Goal: Task Accomplishment & Management: Complete application form

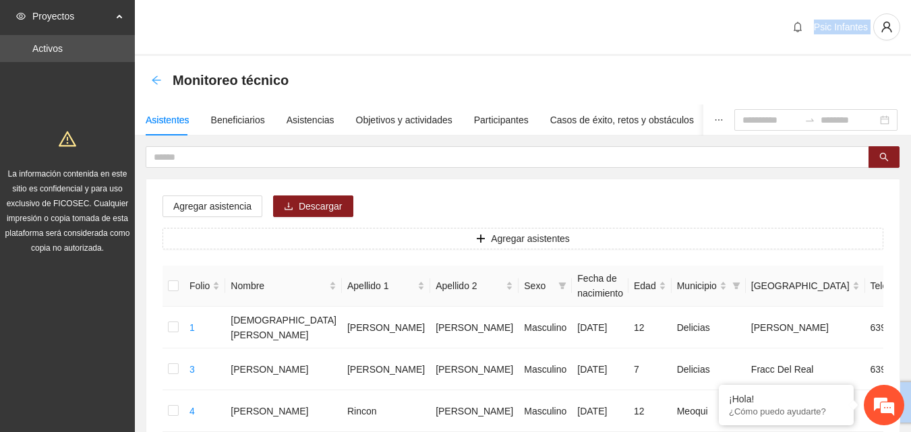
click at [152, 80] on icon "arrow-left" at bounding box center [156, 80] width 11 height 11
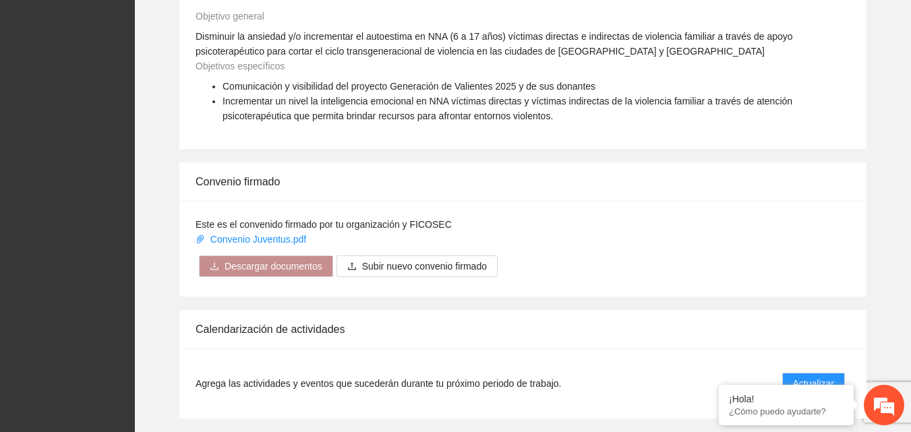
scroll to position [923, 0]
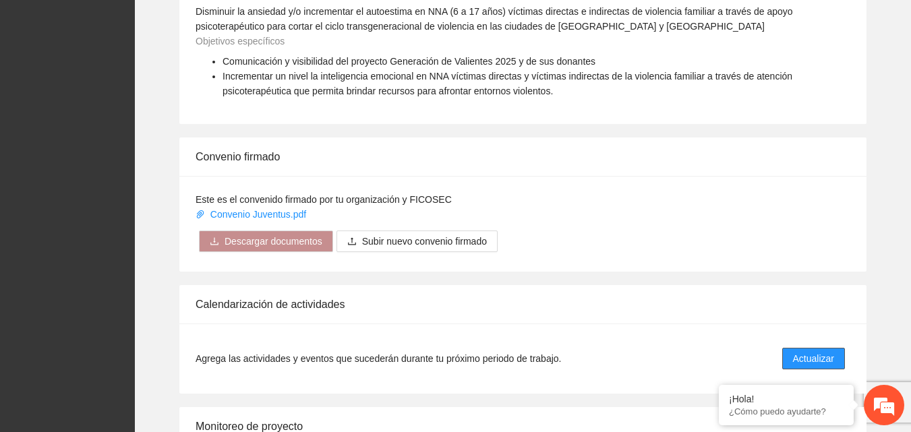
click at [815, 361] on span "Actualizar" at bounding box center [813, 358] width 41 height 15
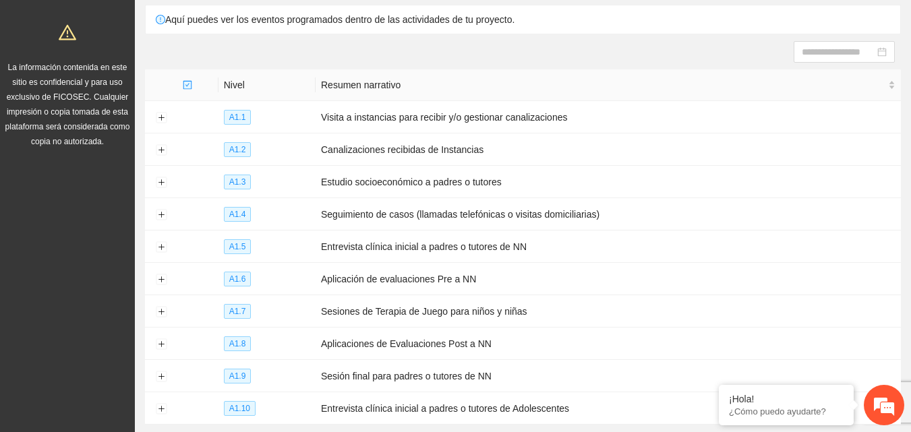
scroll to position [114, 0]
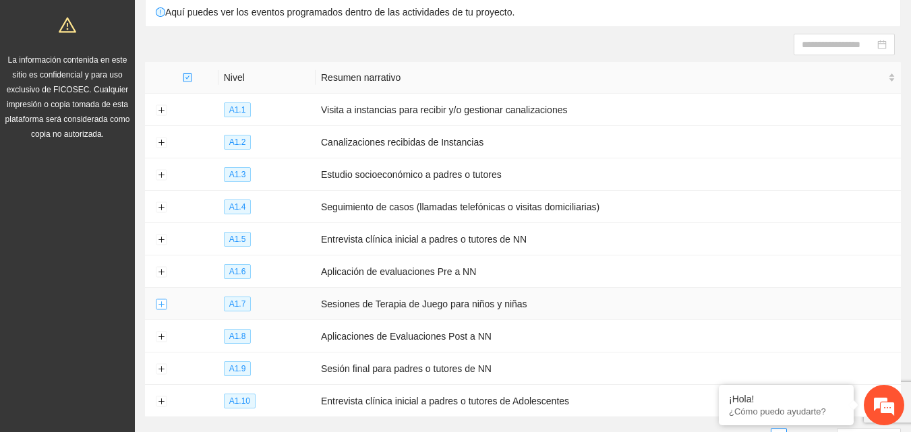
click at [158, 301] on button "Expand row" at bounding box center [161, 304] width 11 height 11
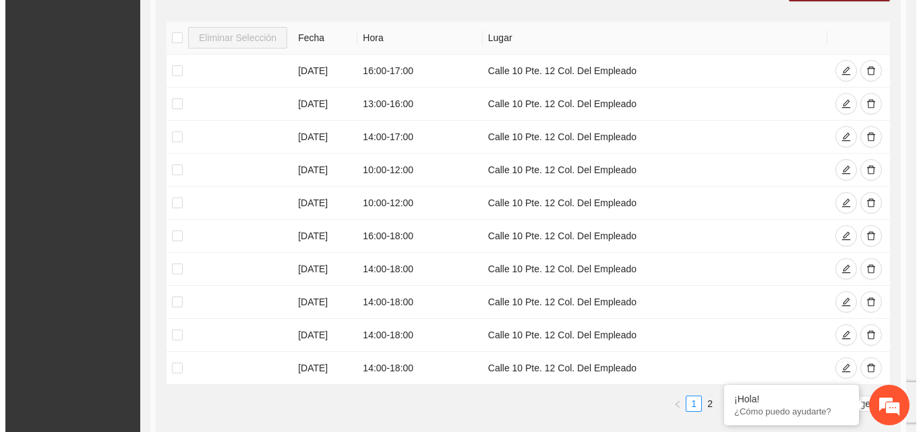
scroll to position [518, 0]
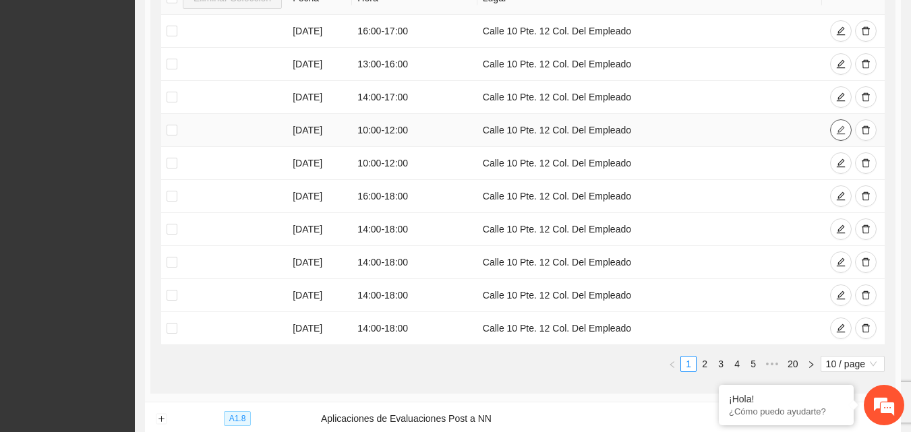
click at [841, 126] on icon "edit" at bounding box center [840, 129] width 9 height 9
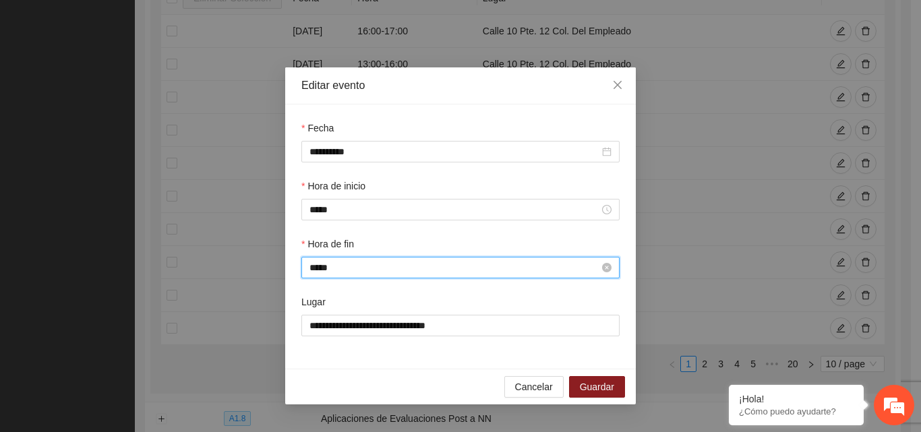
click at [390, 268] on input "*****" at bounding box center [454, 267] width 290 height 15
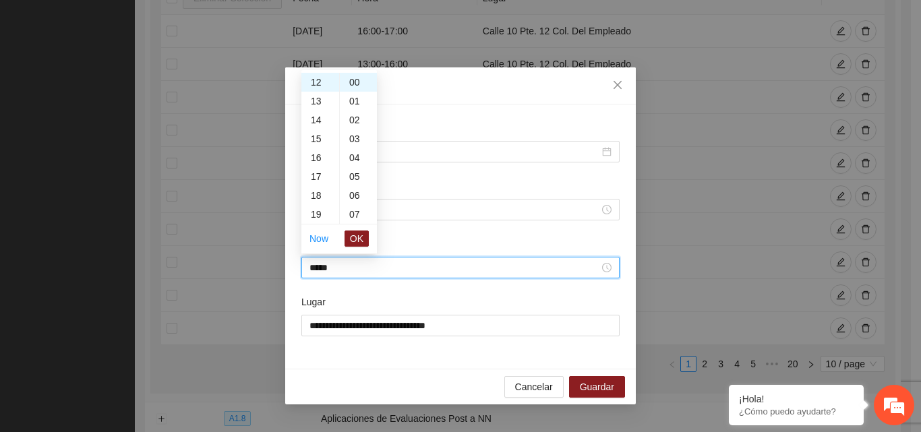
scroll to position [199, 0]
click at [319, 93] on div "11" at bounding box center [320, 90] width 38 height 19
type input "*****"
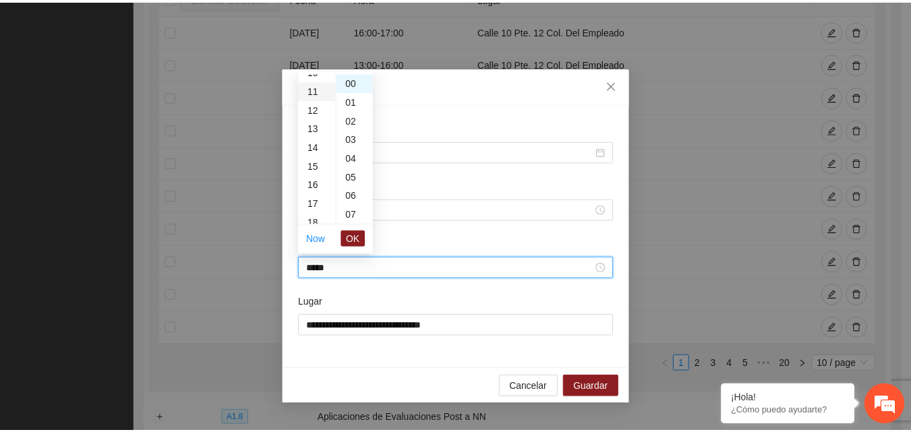
scroll to position [208, 0]
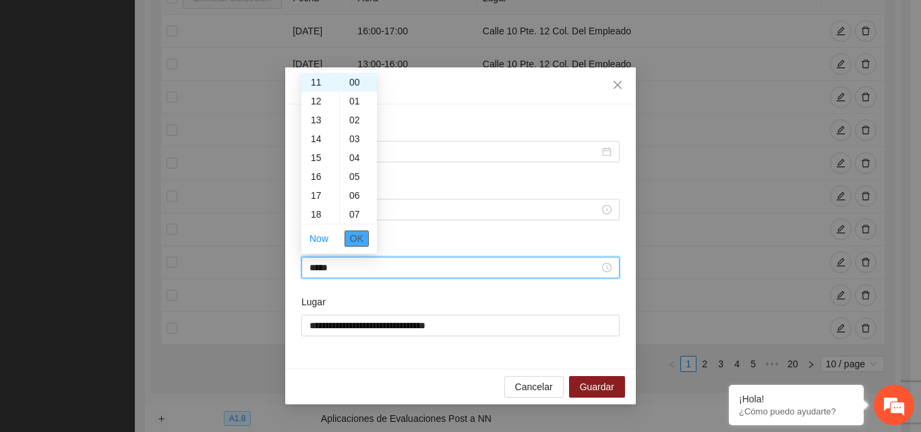
click at [363, 237] on span "OK" at bounding box center [356, 238] width 13 height 15
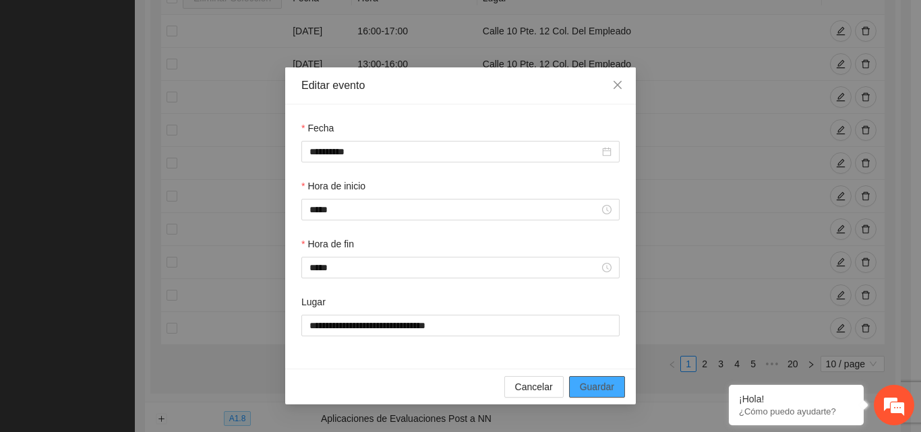
click at [604, 393] on span "Guardar" at bounding box center [597, 386] width 34 height 15
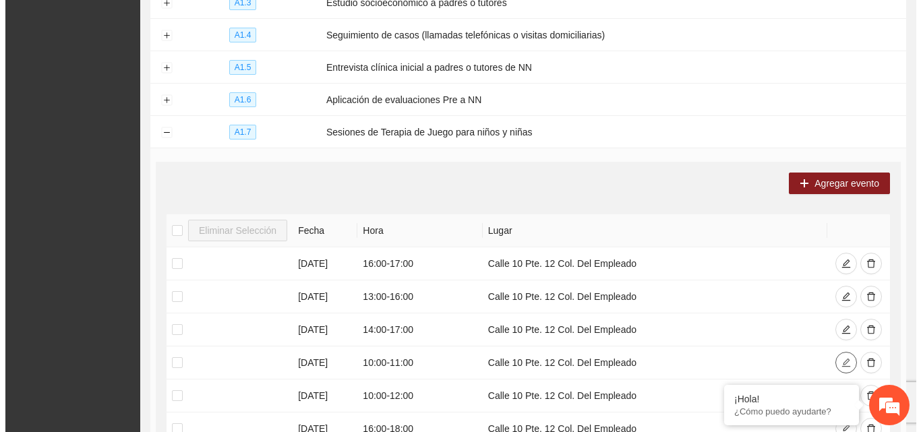
scroll to position [278, 0]
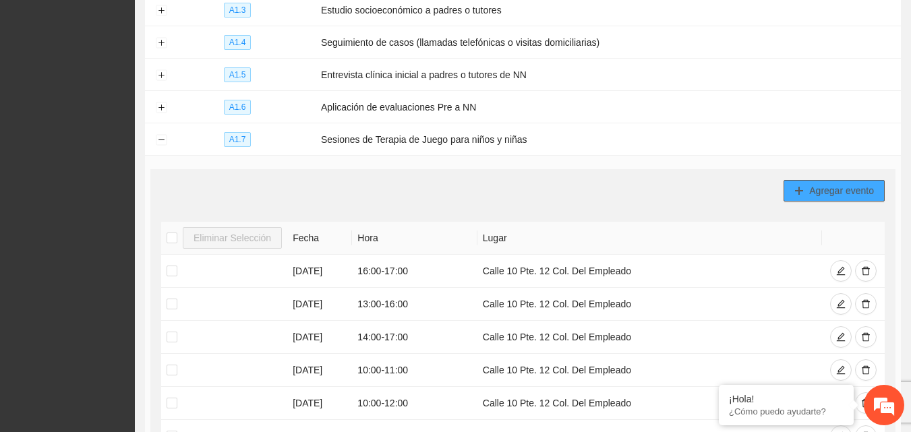
click at [845, 195] on button "Agregar evento" at bounding box center [833, 191] width 101 height 22
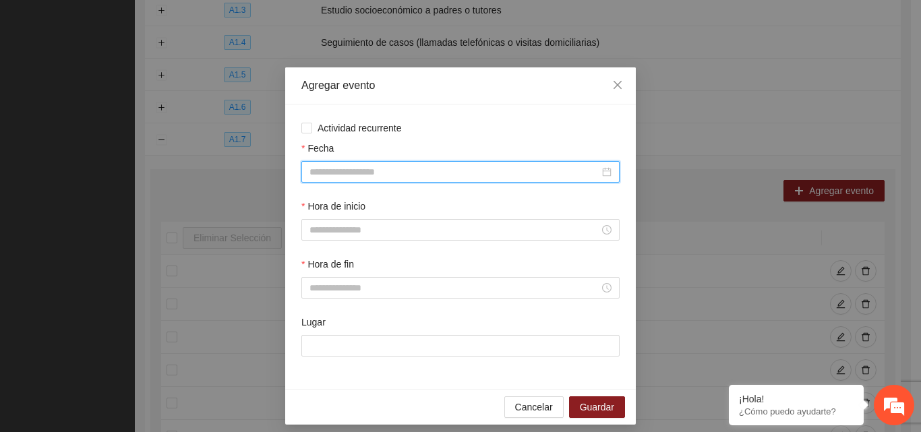
click at [490, 173] on input "Fecha" at bounding box center [454, 171] width 290 height 15
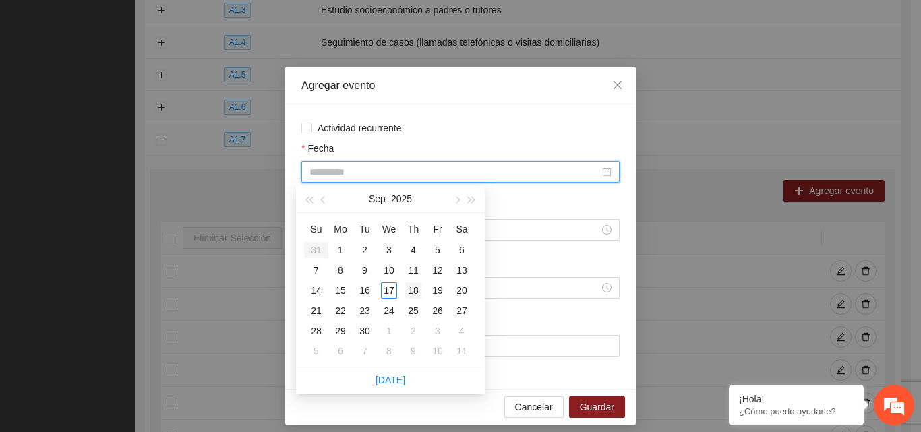
type input "**********"
click at [413, 292] on div "18" at bounding box center [413, 290] width 16 height 16
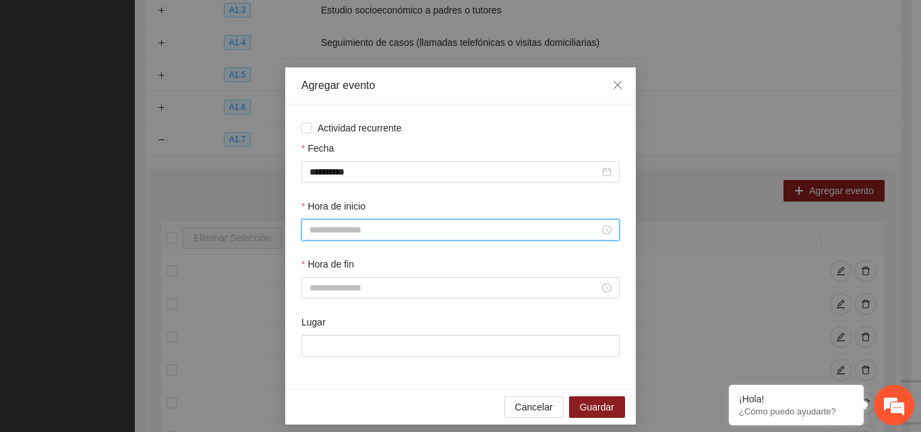
click at [380, 229] on input "Hora de inicio" at bounding box center [454, 229] width 290 height 15
click at [317, 356] on div "13" at bounding box center [315, 357] width 38 height 19
type input "*****"
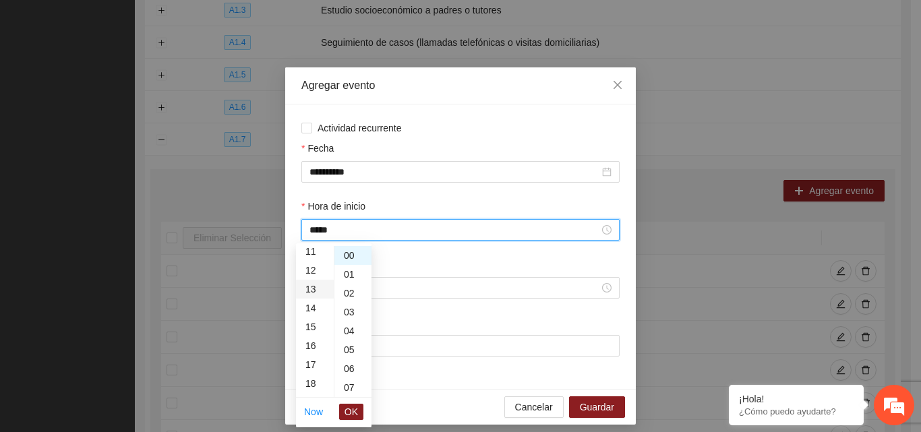
scroll to position [245, 0]
click at [354, 411] on span "OK" at bounding box center [350, 411] width 13 height 15
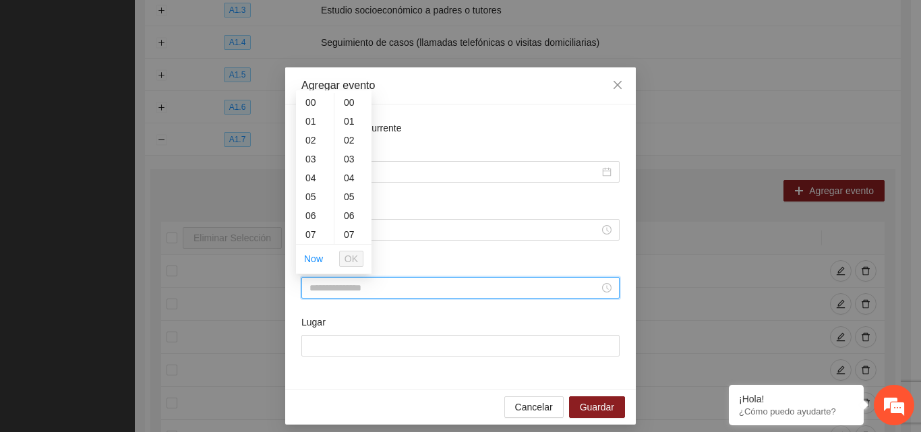
click at [359, 286] on input "Hora de fin" at bounding box center [454, 287] width 290 height 15
click at [314, 206] on div "14" at bounding box center [315, 204] width 38 height 19
type input "*****"
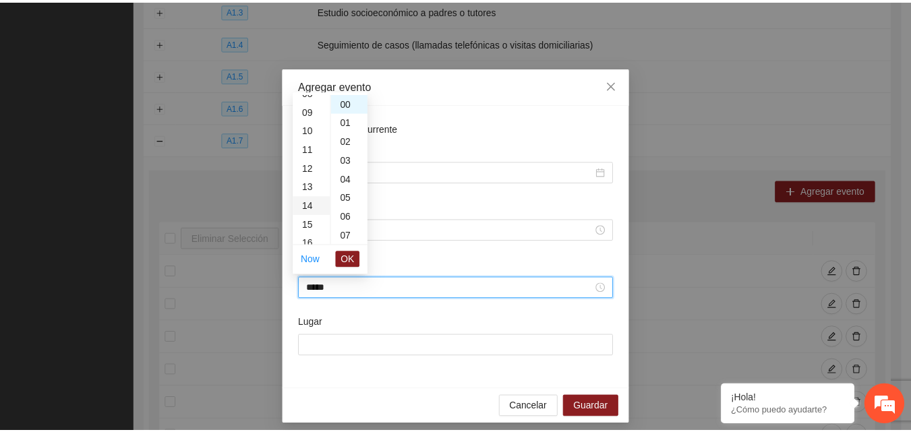
scroll to position [264, 0]
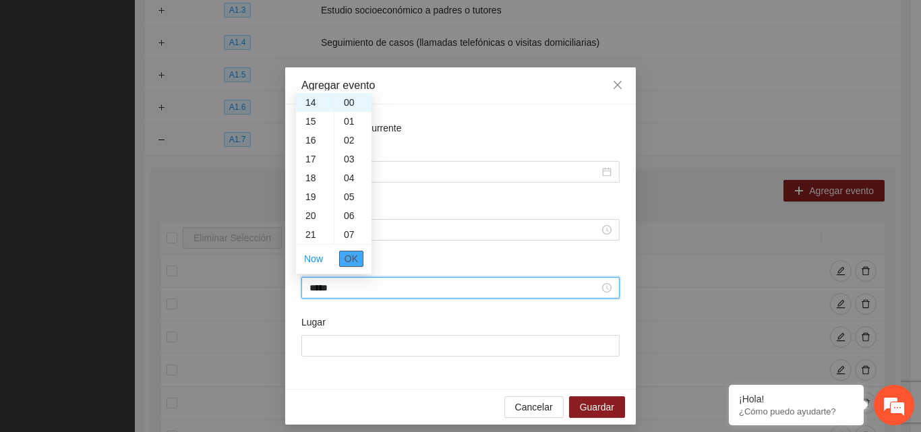
click at [357, 261] on span "OK" at bounding box center [350, 258] width 13 height 15
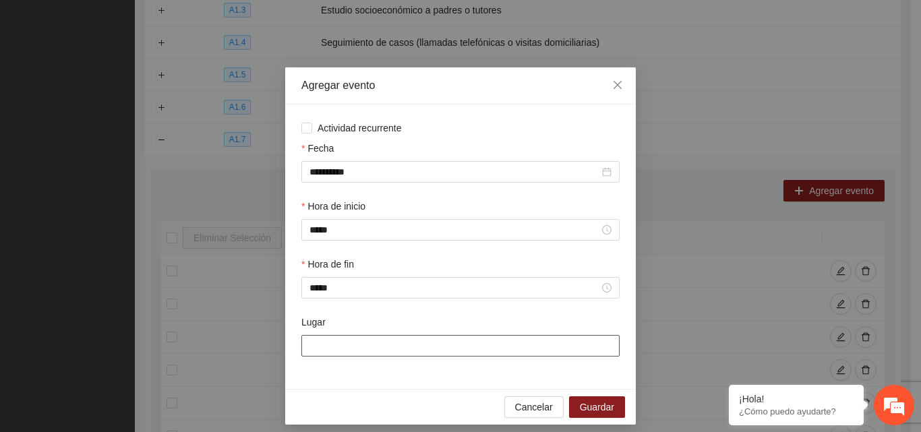
click at [351, 348] on input "Lugar" at bounding box center [460, 346] width 318 height 22
type input "**********"
click at [600, 405] on span "Guardar" at bounding box center [597, 407] width 34 height 15
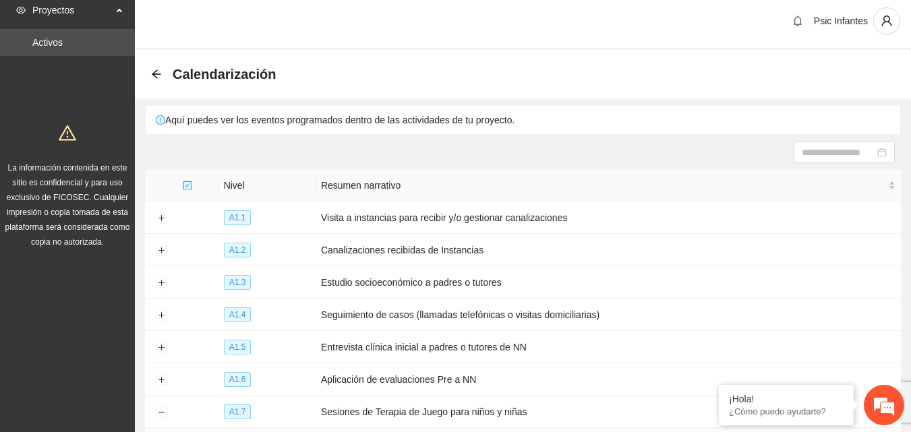
scroll to position [0, 0]
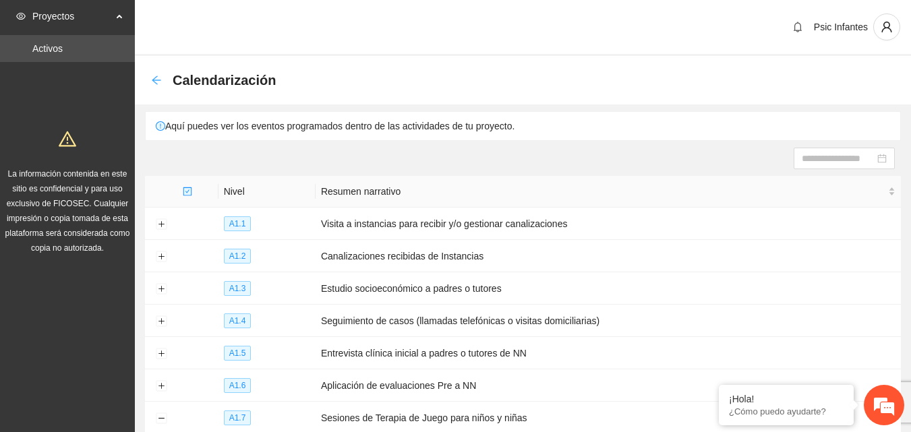
click at [159, 78] on icon "arrow-left" at bounding box center [156, 80] width 11 height 11
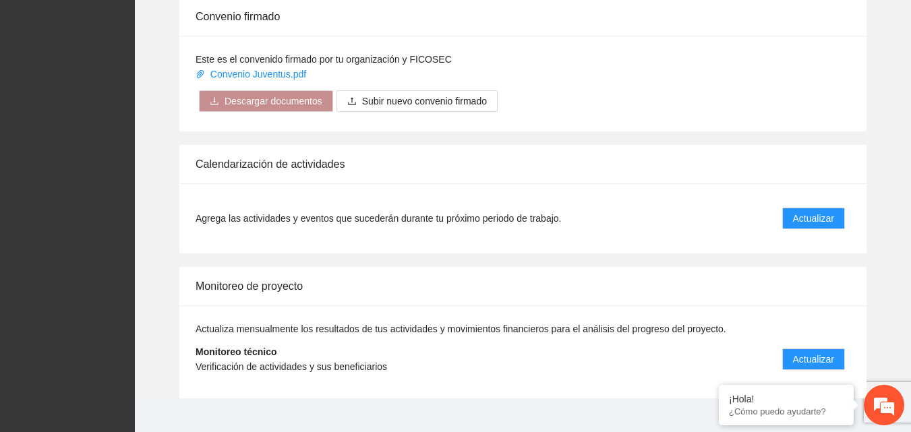
scroll to position [1068, 0]
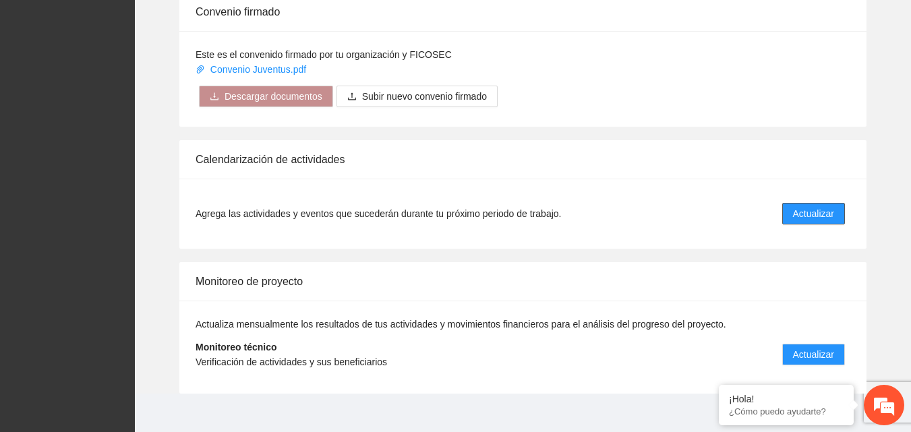
click at [802, 211] on span "Actualizar" at bounding box center [813, 213] width 41 height 15
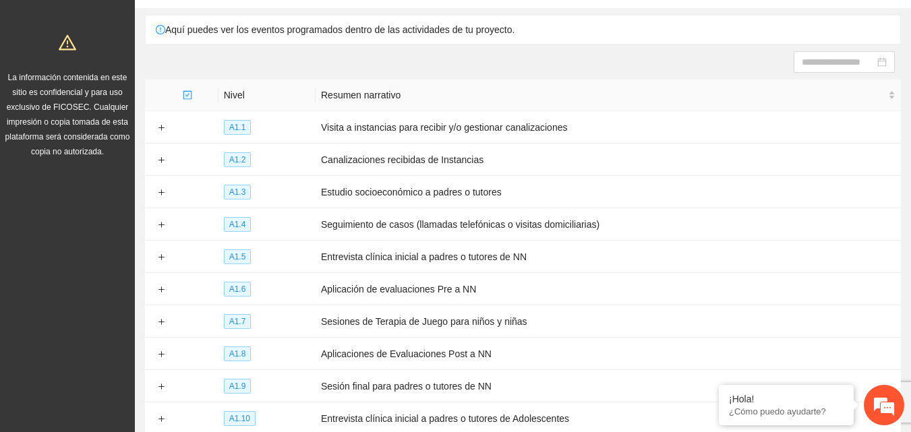
scroll to position [97, 0]
click at [162, 320] on button "Expand row" at bounding box center [161, 321] width 11 height 11
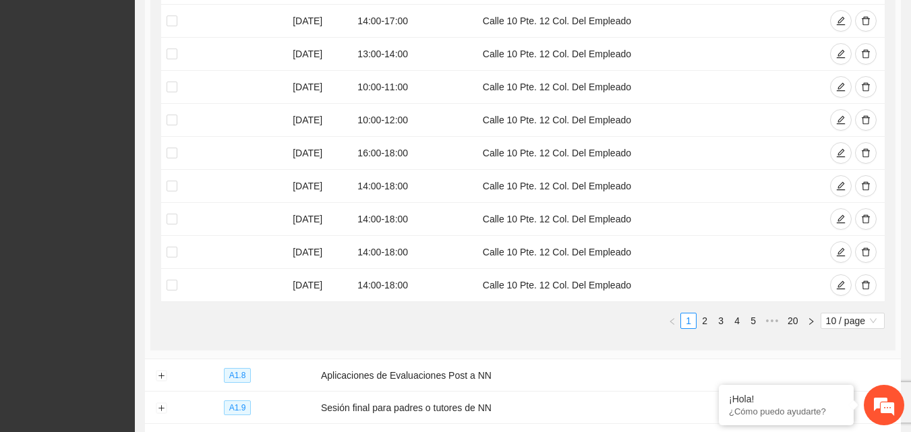
scroll to position [555, 0]
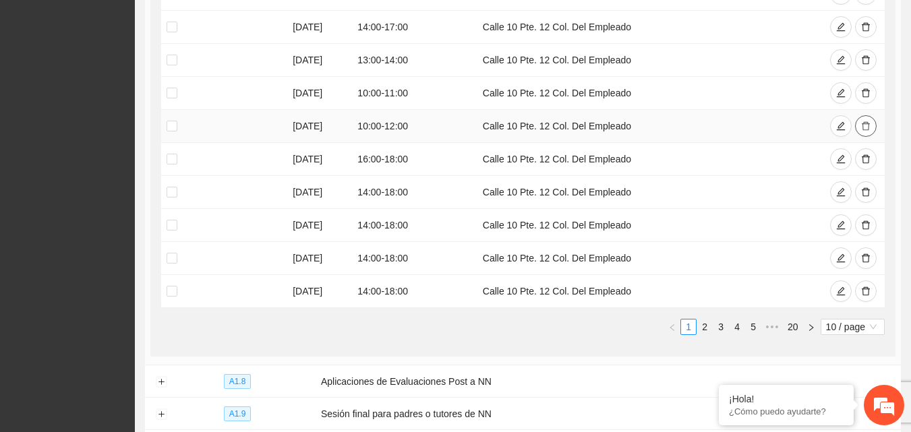
click at [865, 124] on icon "delete" at bounding box center [865, 125] width 9 height 9
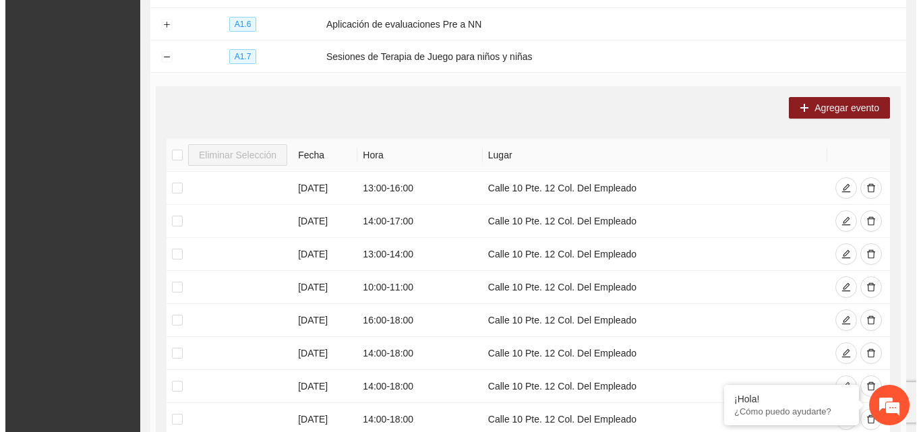
scroll to position [334, 0]
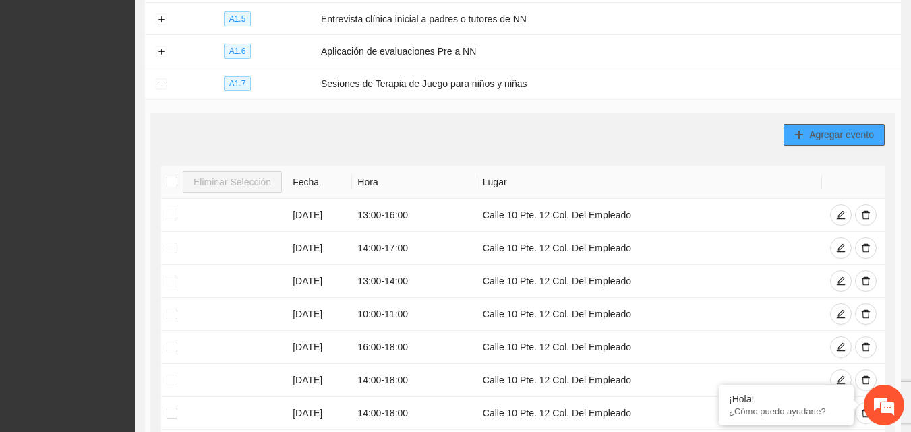
click at [835, 136] on span "Agregar evento" at bounding box center [841, 134] width 65 height 15
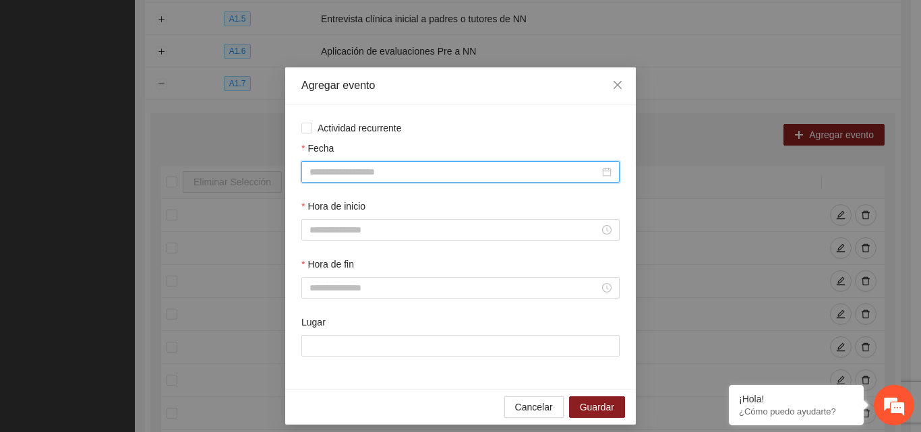
click at [472, 173] on input "Fecha" at bounding box center [454, 171] width 290 height 15
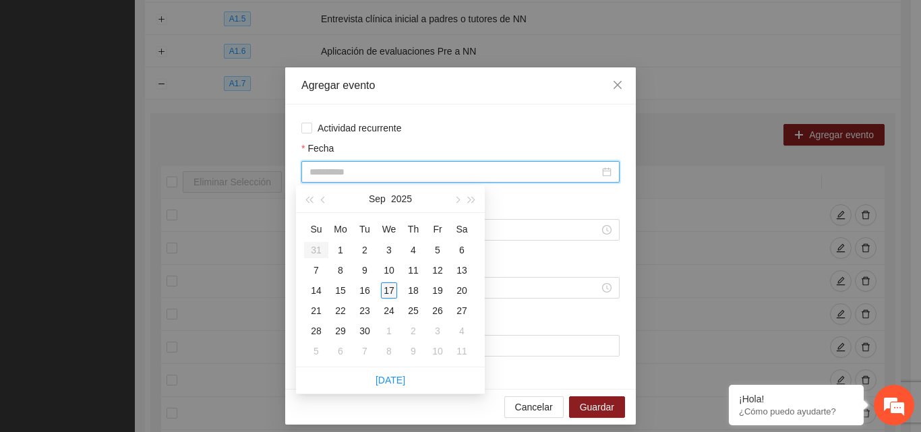
type input "**********"
click at [387, 294] on div "17" at bounding box center [389, 290] width 16 height 16
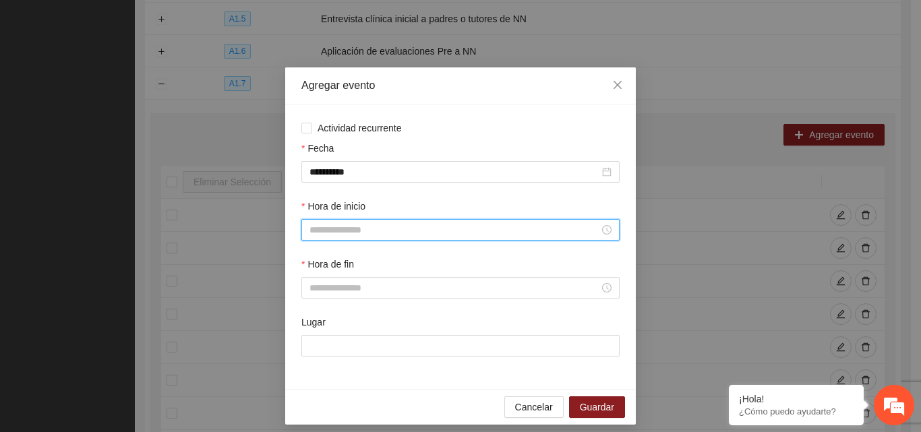
click at [359, 226] on input "Hora de inicio" at bounding box center [454, 229] width 290 height 15
click at [308, 336] on div "13" at bounding box center [315, 339] width 38 height 19
type input "*****"
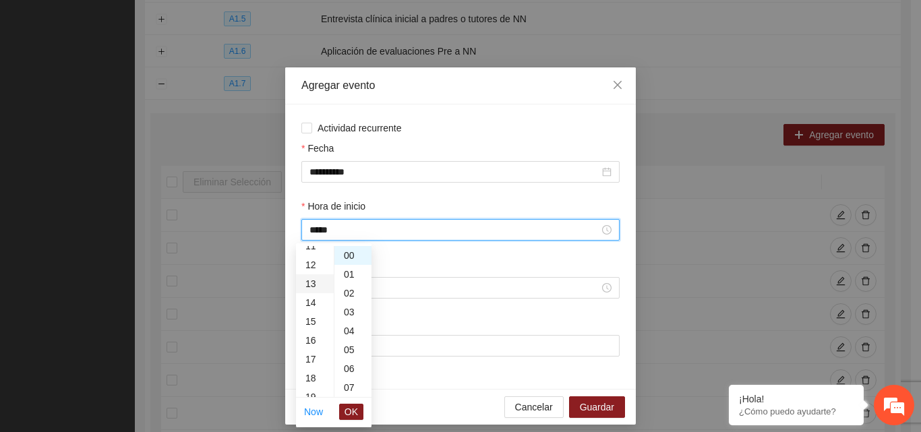
scroll to position [245, 0]
click at [353, 415] on span "OK" at bounding box center [350, 411] width 13 height 15
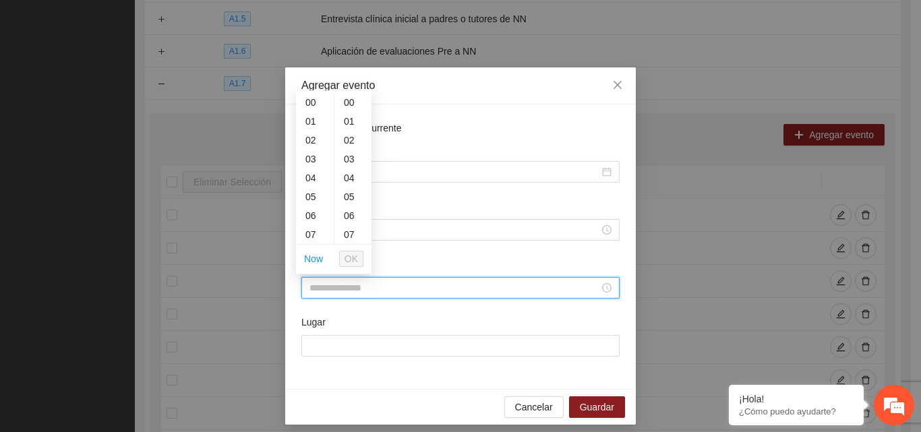
click at [367, 288] on input "Hora de fin" at bounding box center [454, 287] width 290 height 15
click at [311, 234] on div "14" at bounding box center [315, 231] width 38 height 19
type input "*****"
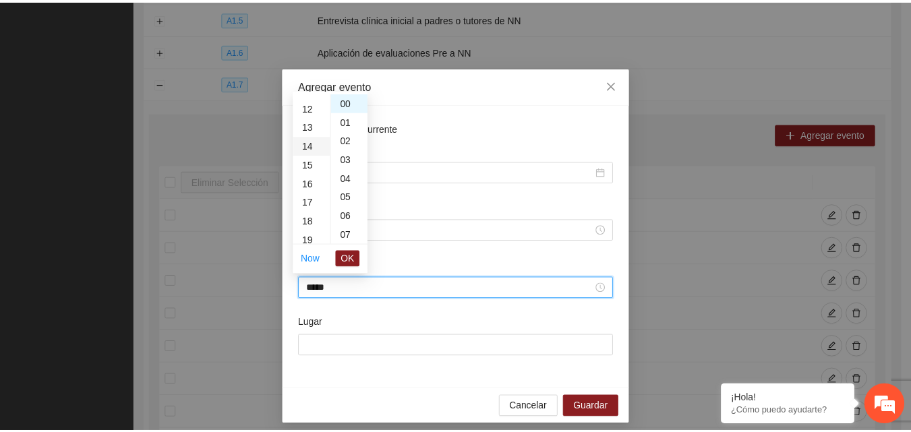
scroll to position [264, 0]
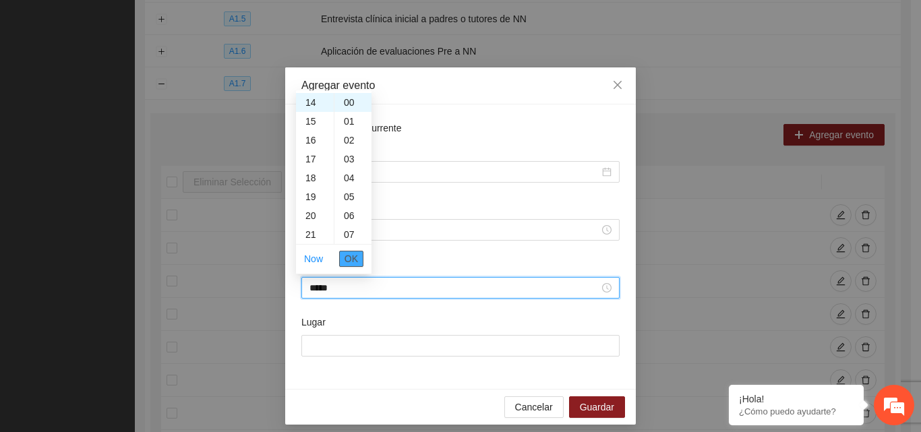
click at [354, 255] on span "OK" at bounding box center [350, 258] width 13 height 15
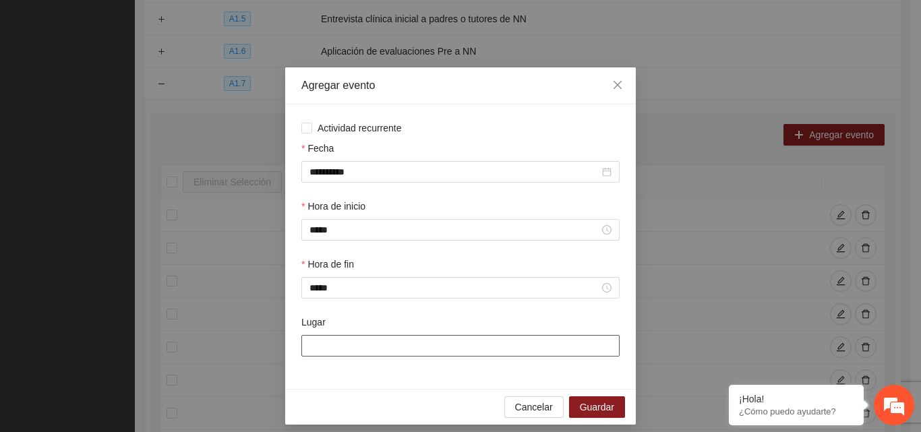
click at [328, 348] on input "Lugar" at bounding box center [460, 346] width 318 height 22
type input "**********"
click at [590, 413] on span "Guardar" at bounding box center [597, 407] width 34 height 15
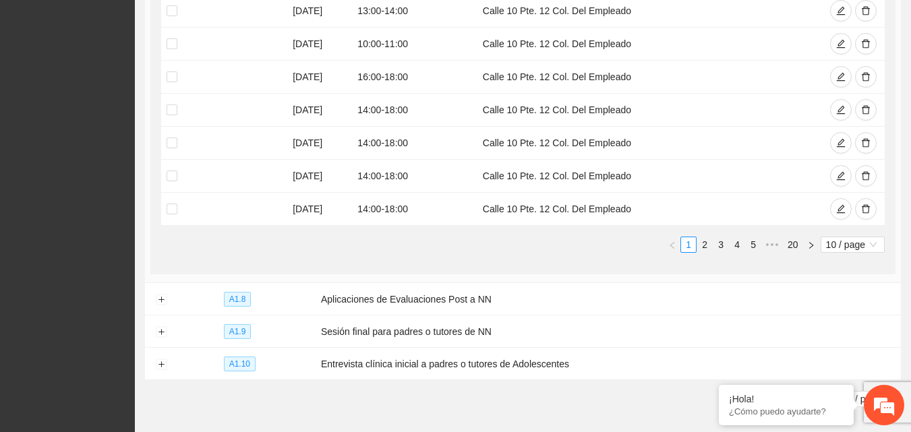
scroll to position [650, 0]
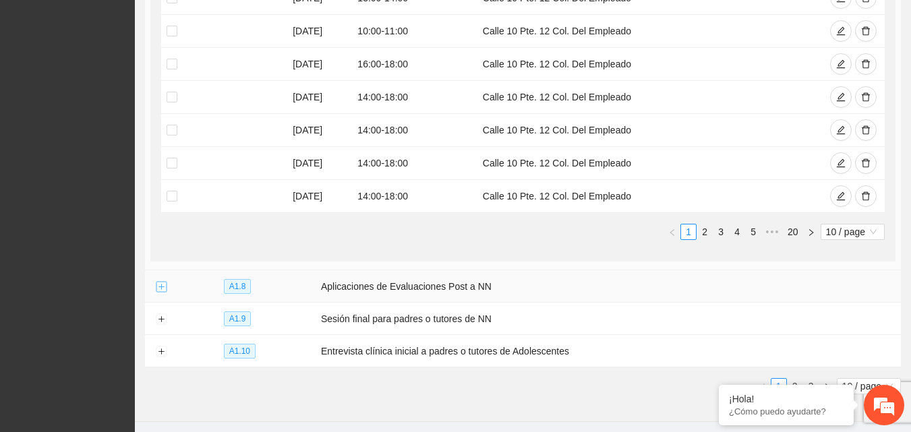
click at [164, 283] on button "Expand row" at bounding box center [161, 287] width 11 height 11
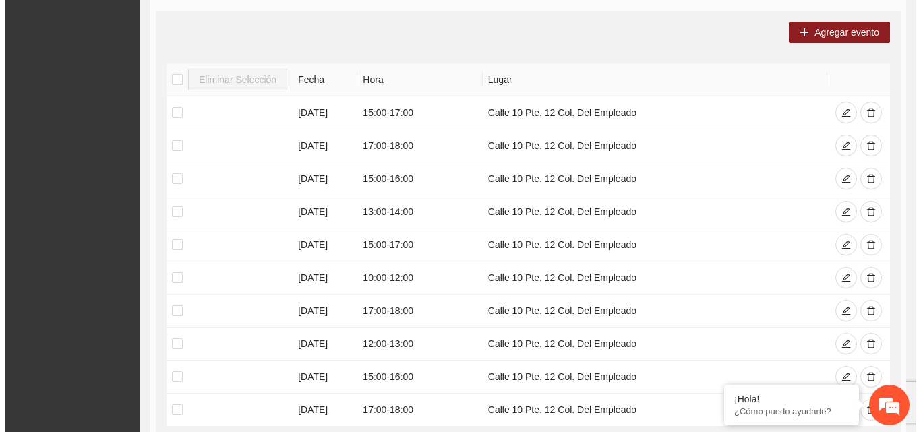
scroll to position [943, 0]
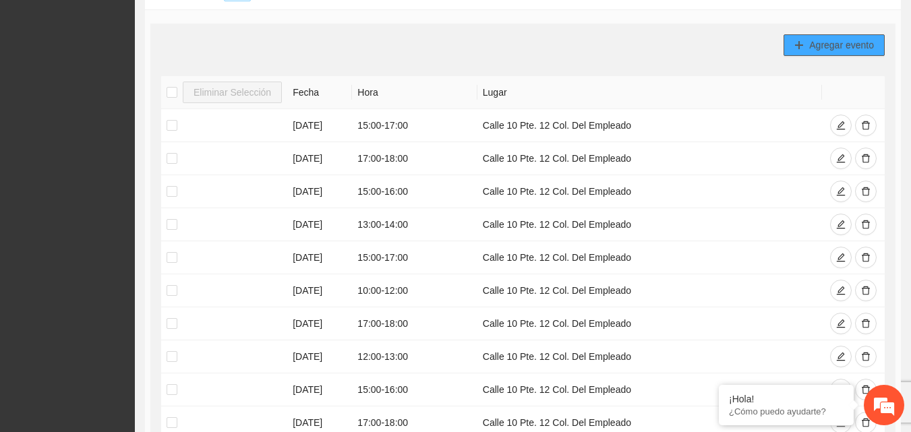
click at [855, 38] on span "Agregar evento" at bounding box center [841, 45] width 65 height 15
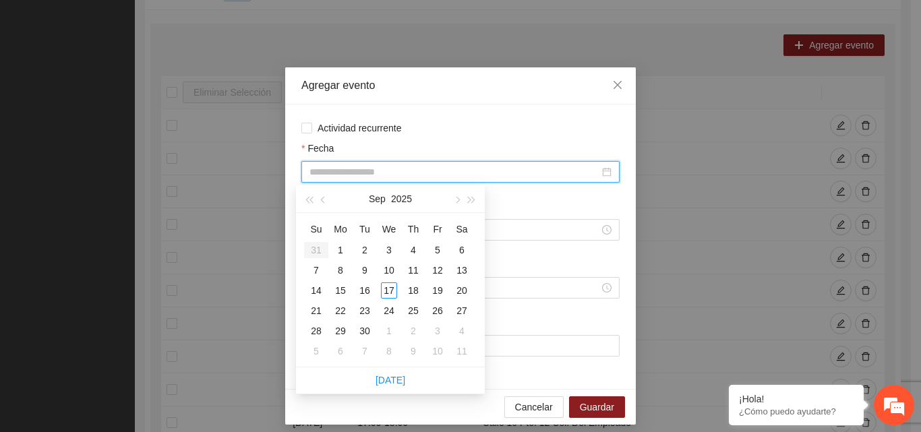
click at [473, 173] on input "Fecha" at bounding box center [454, 171] width 290 height 15
type input "**********"
click at [435, 290] on div "19" at bounding box center [437, 290] width 16 height 16
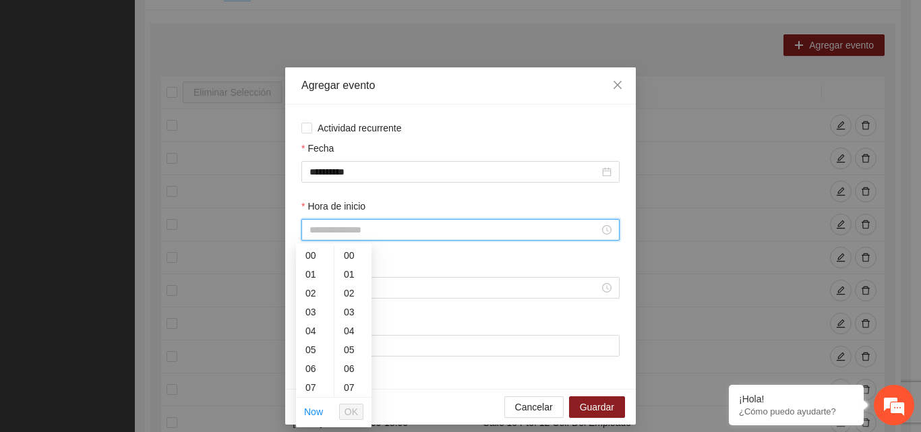
click at [404, 228] on input "Hora de inicio" at bounding box center [454, 229] width 290 height 15
click at [311, 328] on div "12" at bounding box center [315, 325] width 38 height 19
type input "*****"
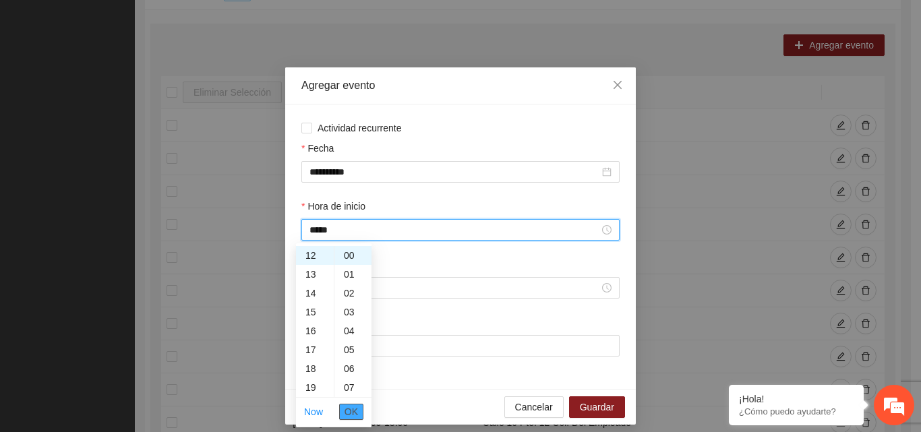
click at [354, 418] on span "OK" at bounding box center [350, 411] width 13 height 15
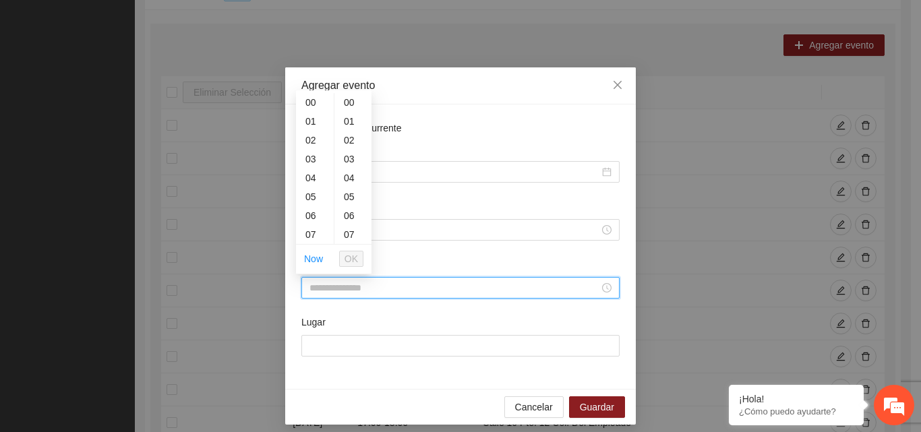
click at [350, 286] on input "Hora de fin" at bounding box center [454, 287] width 290 height 15
click at [314, 177] on div "13" at bounding box center [315, 179] width 38 height 19
type input "*****"
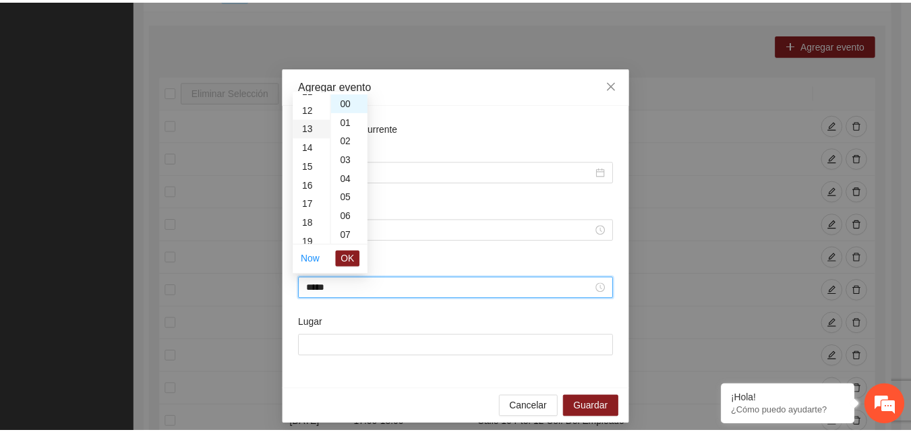
scroll to position [245, 0]
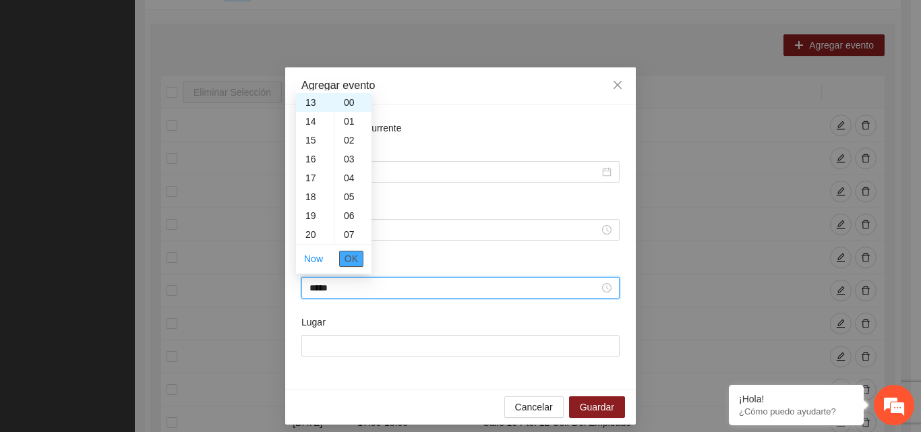
click at [352, 259] on span "OK" at bounding box center [350, 258] width 13 height 15
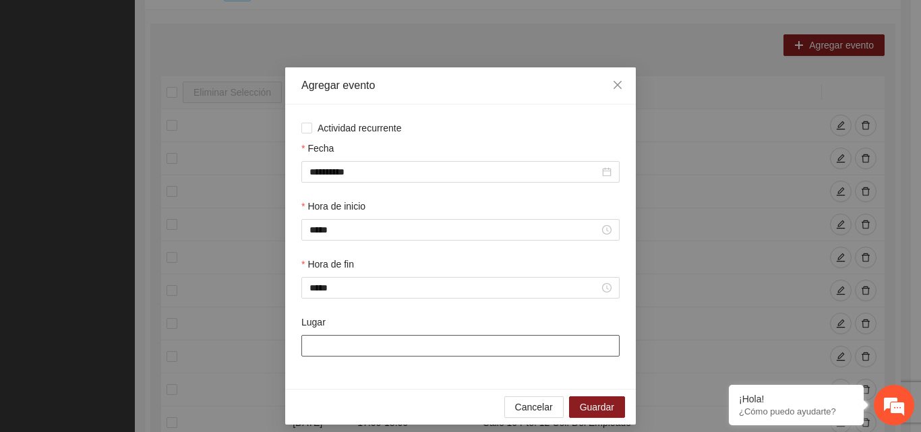
click at [328, 352] on input "Lugar" at bounding box center [460, 346] width 318 height 22
type input "**********"
click at [580, 408] on span "Guardar" at bounding box center [597, 407] width 34 height 15
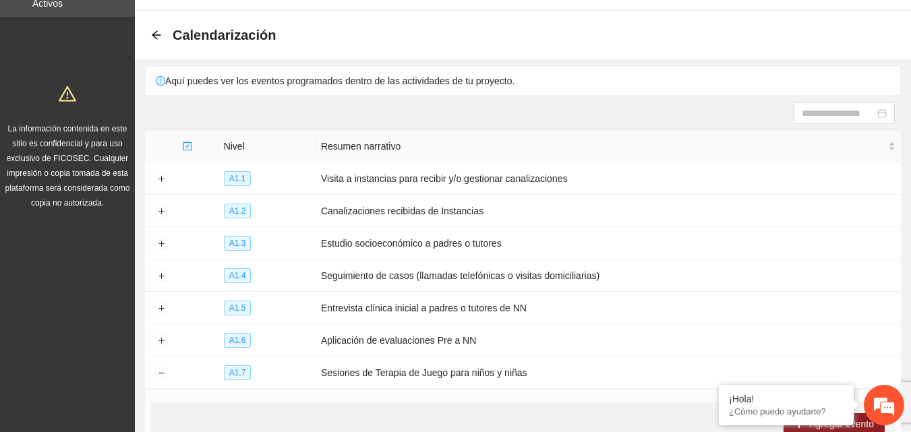
scroll to position [0, 0]
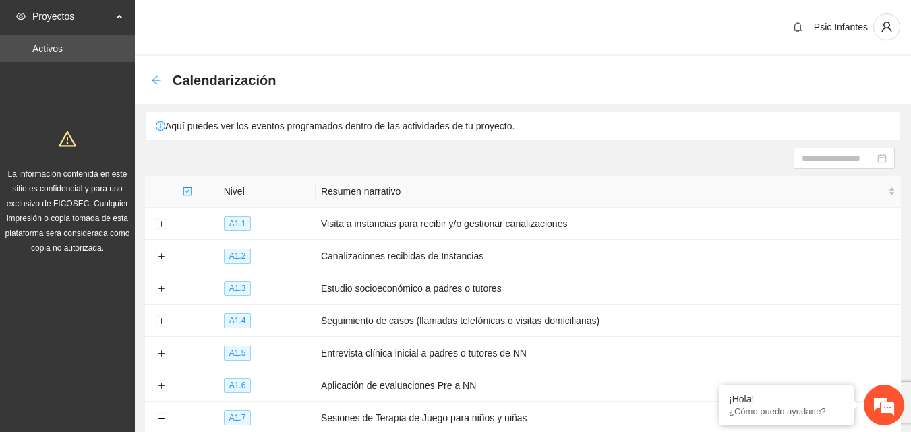
click at [157, 79] on icon "arrow-left" at bounding box center [156, 80] width 11 height 11
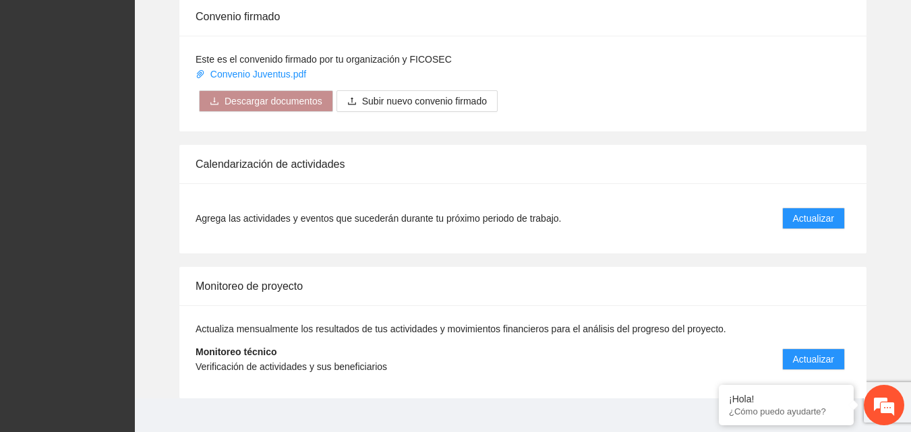
scroll to position [1081, 0]
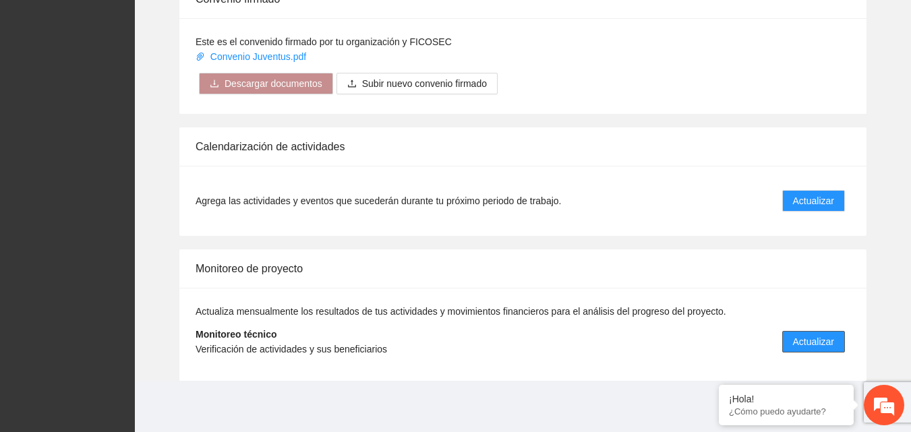
click at [822, 349] on span "Actualizar" at bounding box center [813, 341] width 41 height 15
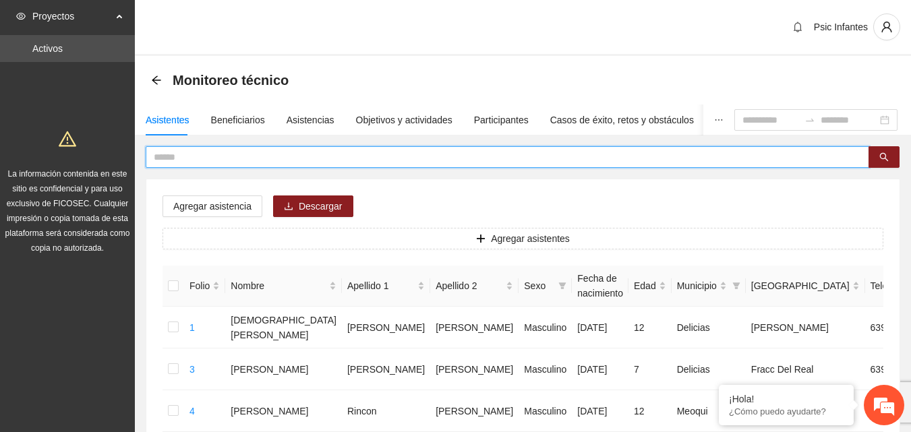
click at [290, 159] on input "text" at bounding box center [502, 157] width 696 height 15
type input "**********"
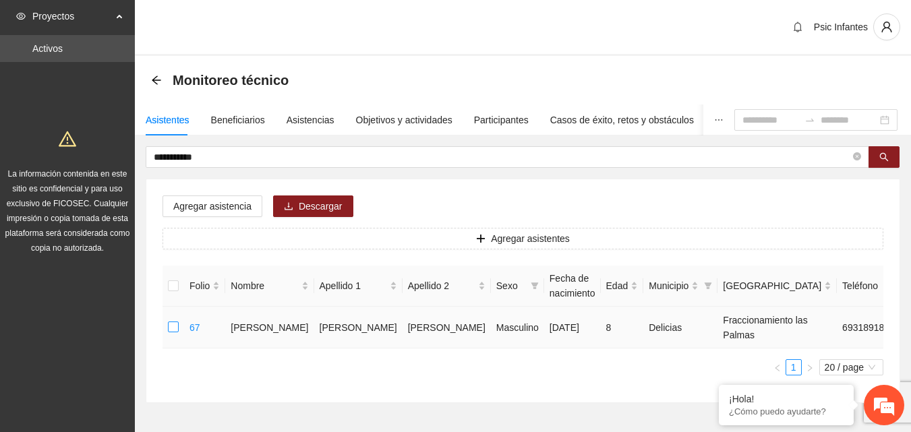
click at [173, 336] on td at bounding box center [173, 328] width 22 height 42
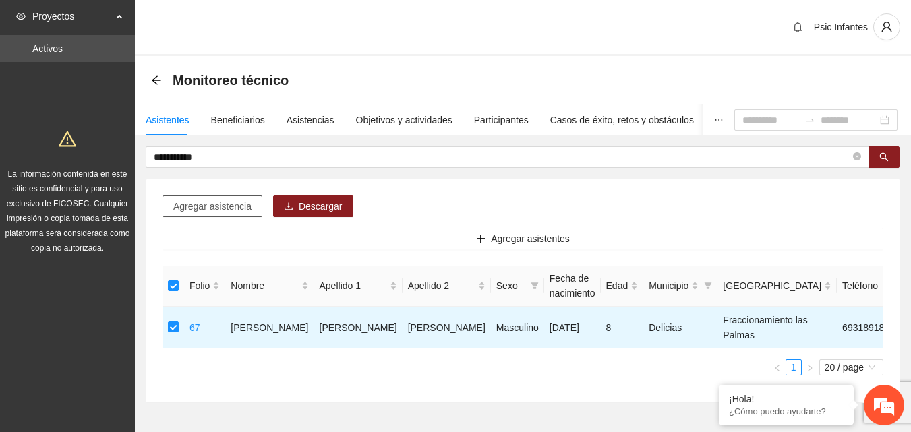
click at [201, 200] on span "Agregar asistencia" at bounding box center [212, 206] width 78 height 15
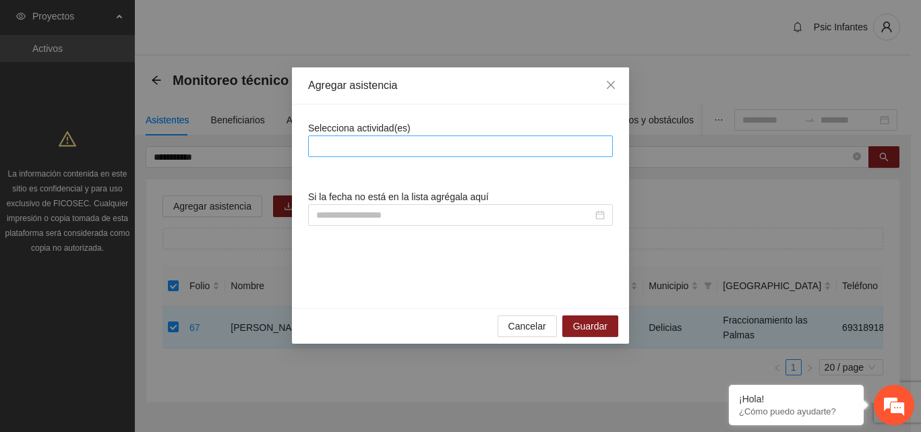
click at [396, 141] on div at bounding box center [460, 146] width 298 height 16
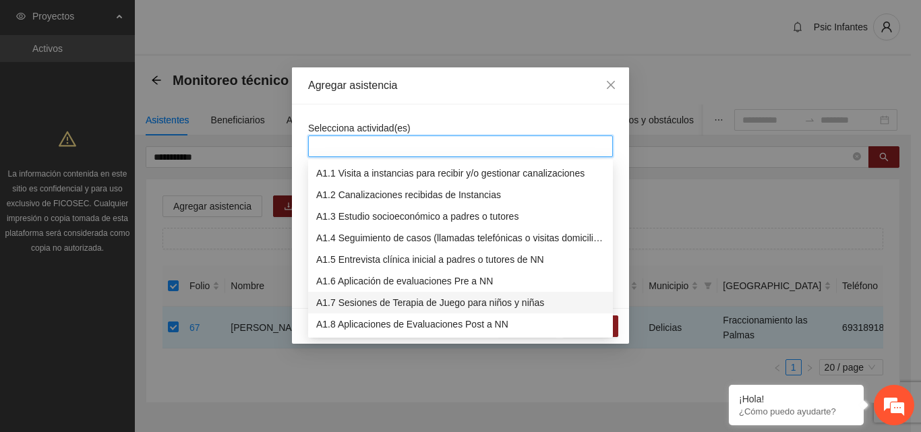
click at [396, 307] on div "A1.7 Sesiones de Terapia de Juego para niños y niñas" at bounding box center [460, 302] width 288 height 15
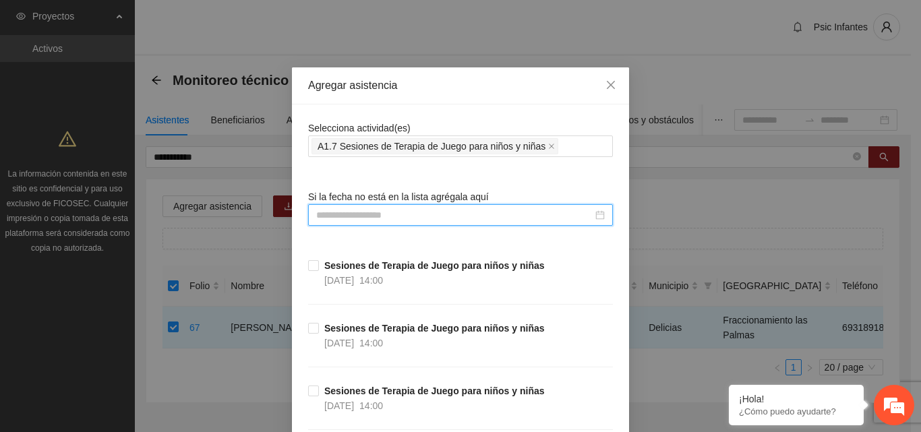
click at [431, 216] on input at bounding box center [454, 215] width 276 height 15
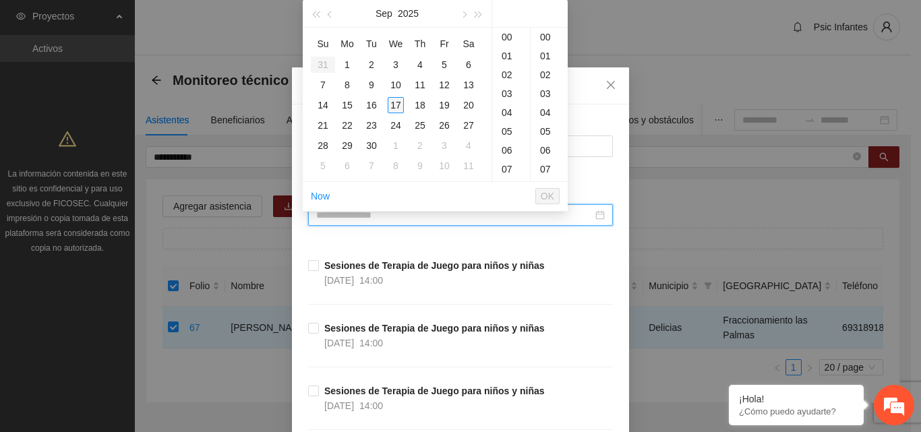
click at [398, 104] on div "17" at bounding box center [396, 105] width 16 height 16
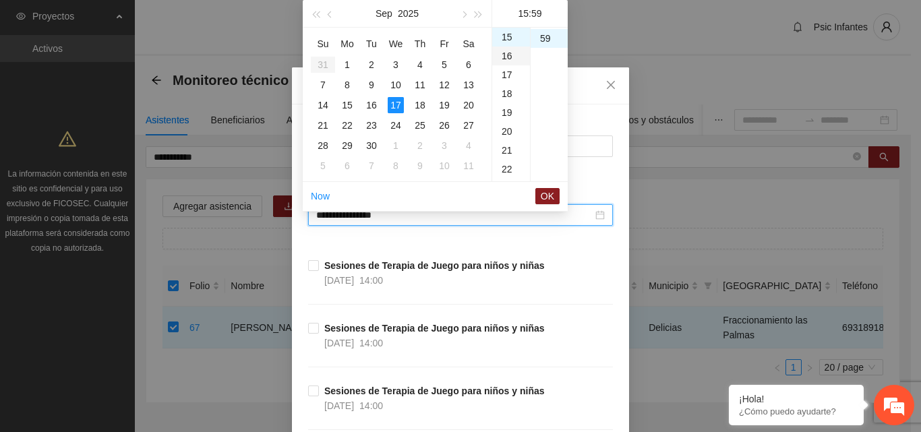
click at [509, 55] on div "16" at bounding box center [511, 56] width 38 height 19
click at [542, 35] on div "00" at bounding box center [548, 37] width 37 height 19
type input "**********"
click at [551, 197] on span "OK" at bounding box center [547, 196] width 13 height 15
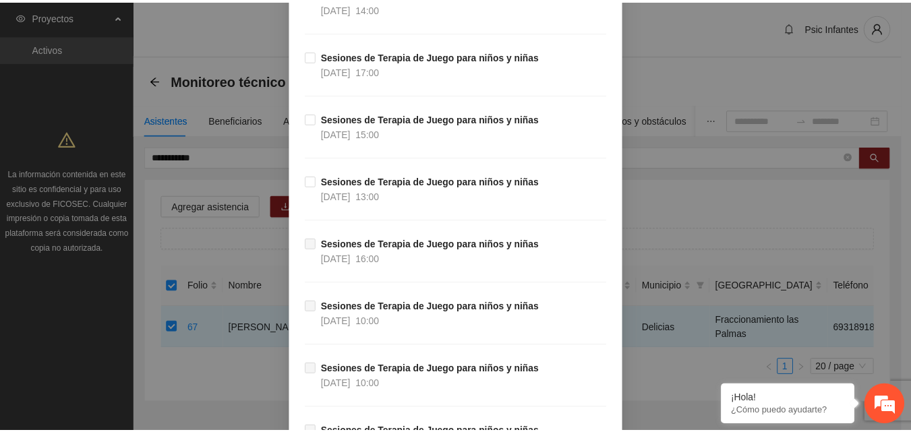
scroll to position [12024, 0]
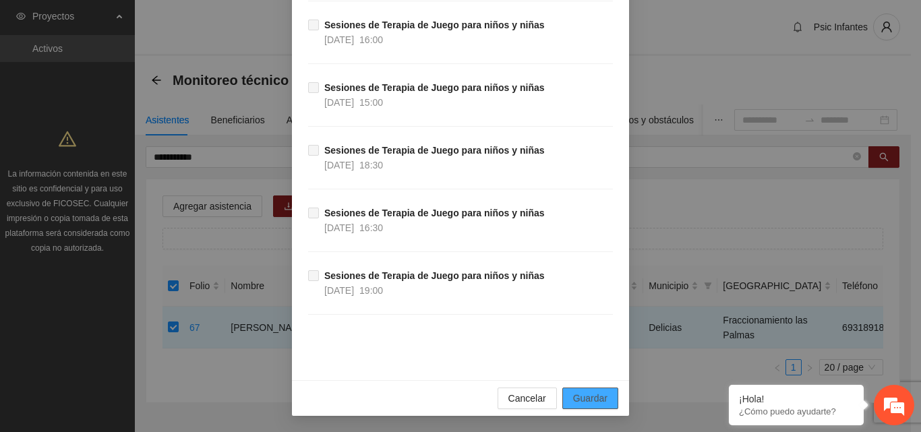
click at [591, 394] on span "Guardar" at bounding box center [590, 398] width 34 height 15
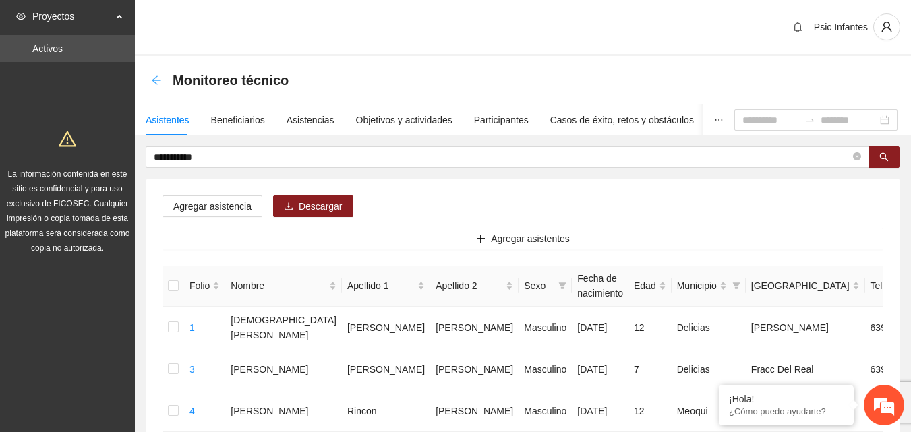
click at [156, 80] on icon "arrow-left" at bounding box center [156, 80] width 11 height 11
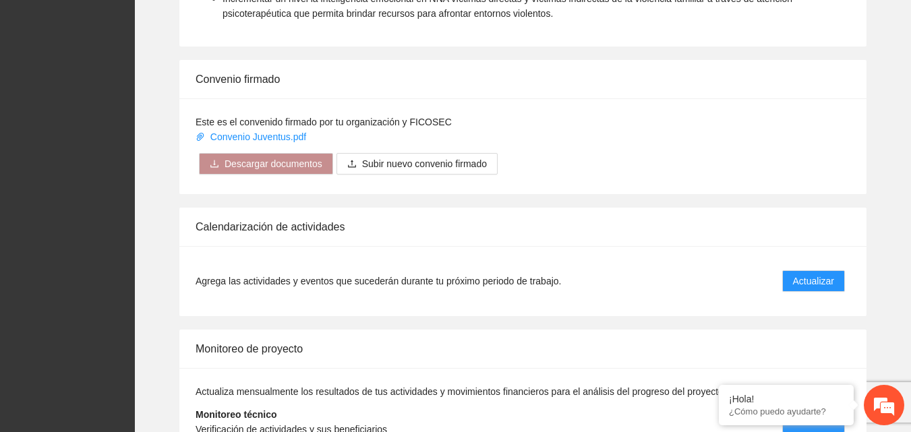
scroll to position [1006, 0]
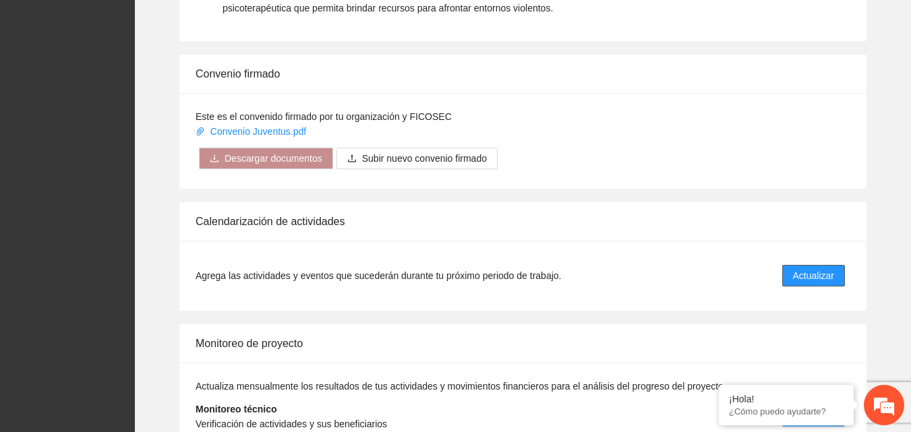
click at [822, 273] on span "Actualizar" at bounding box center [813, 275] width 41 height 15
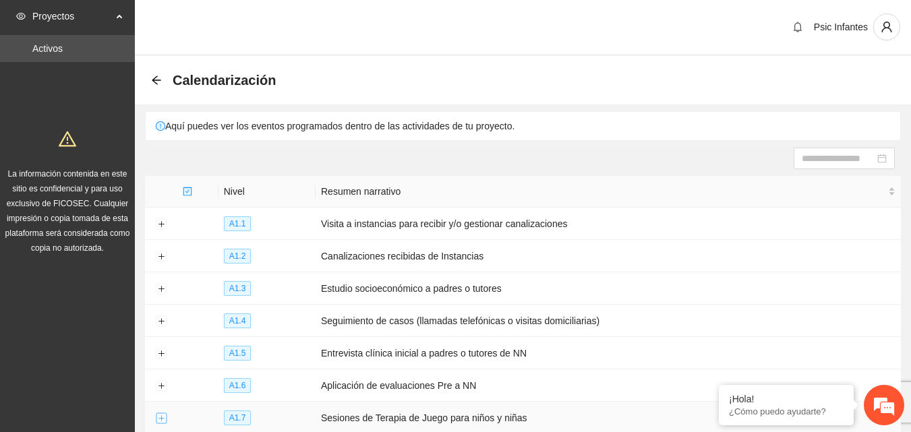
click at [160, 416] on button "Expand row" at bounding box center [161, 418] width 11 height 11
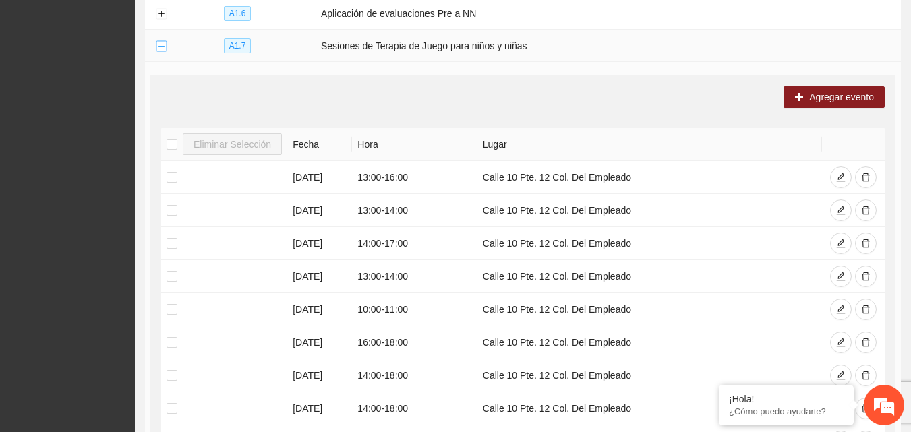
scroll to position [404, 0]
